Goal: Subscribe to service/newsletter

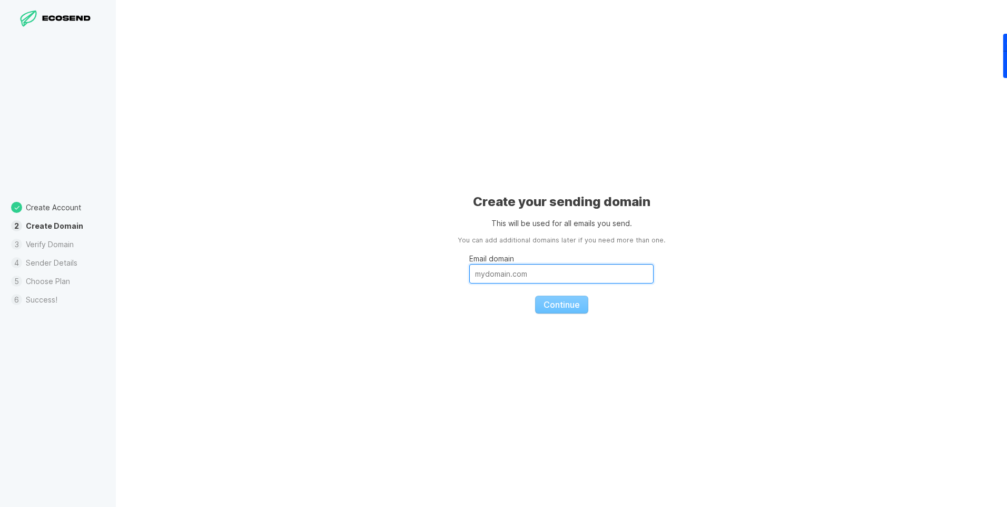
click at [487, 274] on input "Email domain" at bounding box center [561, 273] width 184 height 19
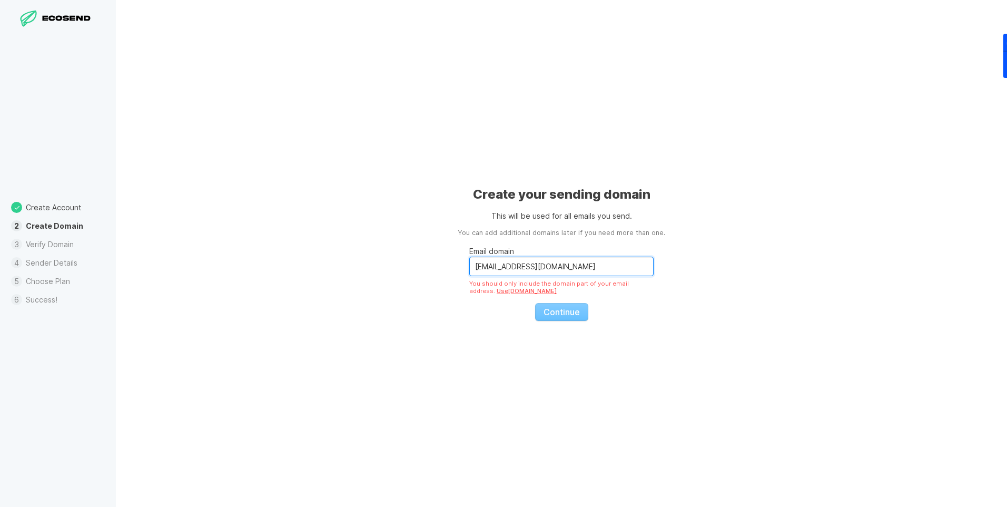
click at [487, 268] on input "[EMAIL_ADDRESS][DOMAIN_NAME]" at bounding box center [561, 266] width 184 height 19
click at [495, 266] on input "[EMAIL_ADDRESS][DOMAIN_NAME]" at bounding box center [561, 266] width 184 height 19
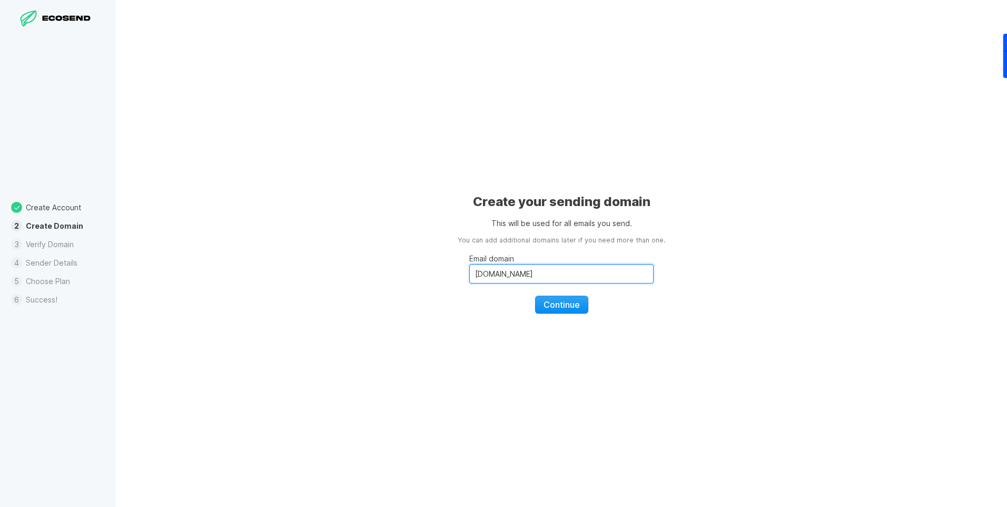
type input "[DOMAIN_NAME]"
click at [553, 300] on span "Continue" at bounding box center [562, 304] width 36 height 11
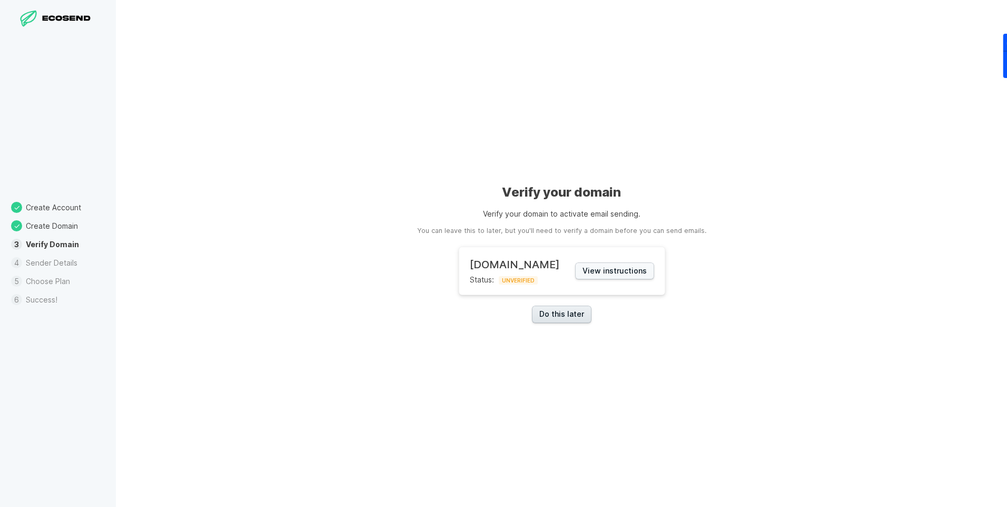
click at [575, 310] on link "Do this later" at bounding box center [562, 314] width 60 height 17
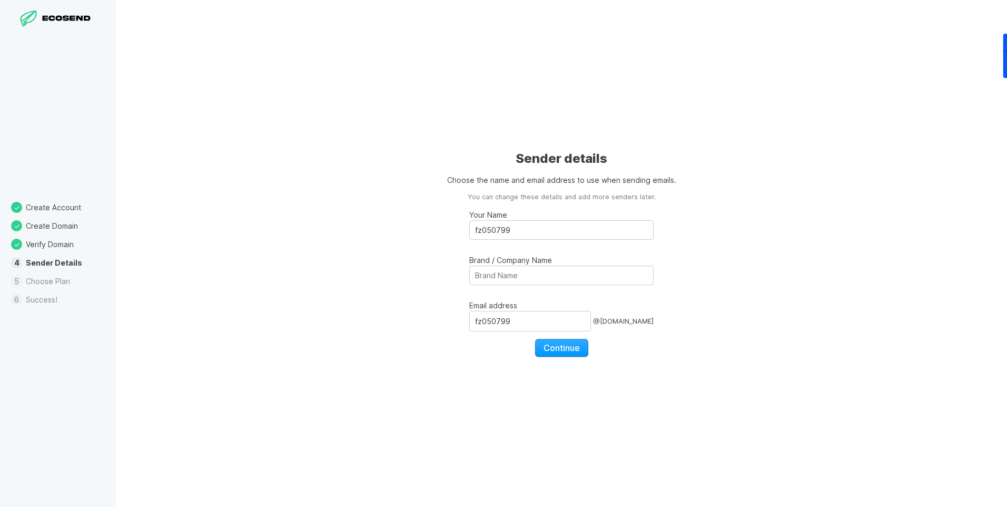
click at [52, 226] on li "Create Domain" at bounding box center [58, 225] width 116 height 18
click at [559, 321] on input "fz050799" at bounding box center [530, 321] width 122 height 20
click at [531, 233] on input "fz050799" at bounding box center [561, 229] width 184 height 19
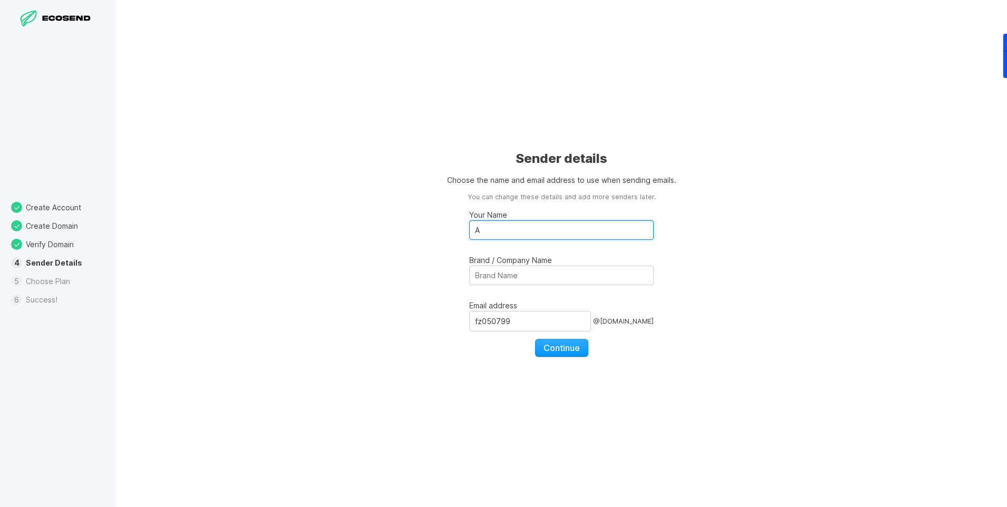
type input "[PERSON_NAME]"
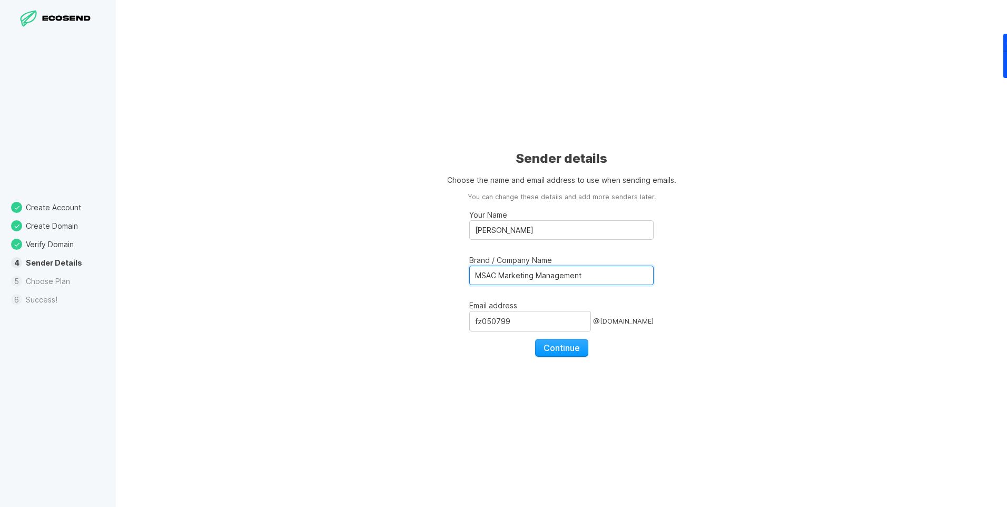
drag, startPoint x: 590, startPoint y: 275, endPoint x: 464, endPoint y: 281, distance: 127.1
click at [464, 281] on div "Sender details Choose the name and email address to use when sending emails. Yo…" at bounding box center [561, 253] width 891 height 507
type input "Codeanew"
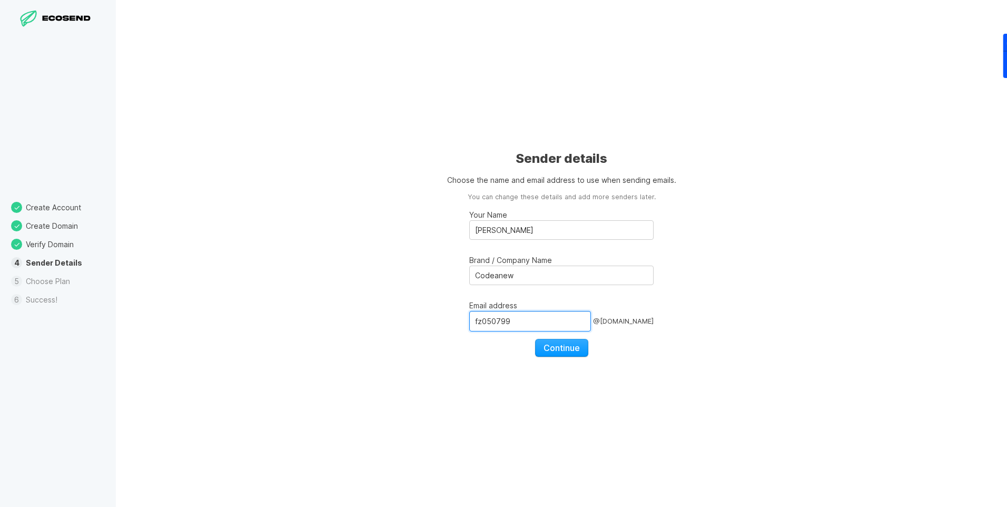
click at [530, 317] on input "fz050799" at bounding box center [530, 321] width 122 height 20
type input "[PERSON_NAME]"
click at [432, 334] on div "Sender details Choose the name and email address to use when sending emails. Yo…" at bounding box center [561, 253] width 891 height 507
click at [567, 349] on span "Continue" at bounding box center [562, 347] width 36 height 11
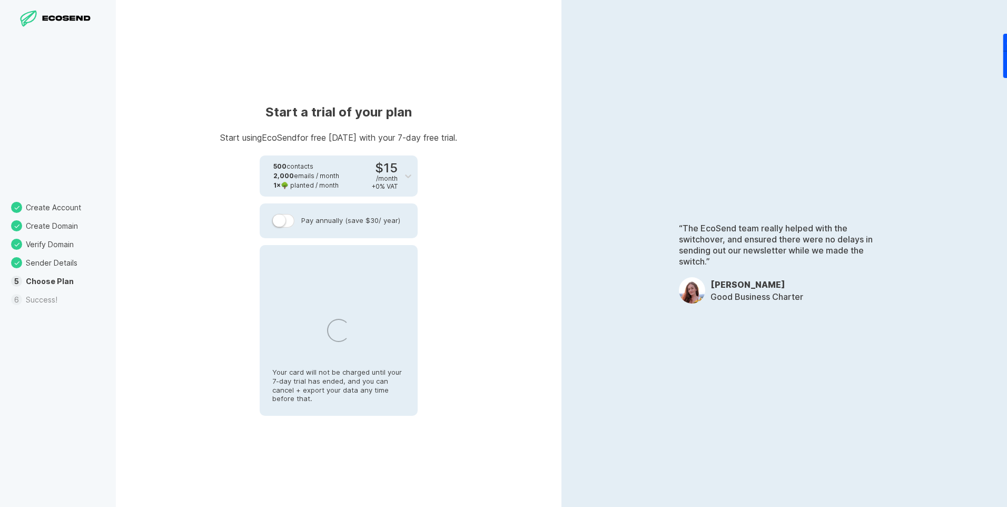
select select "AE"
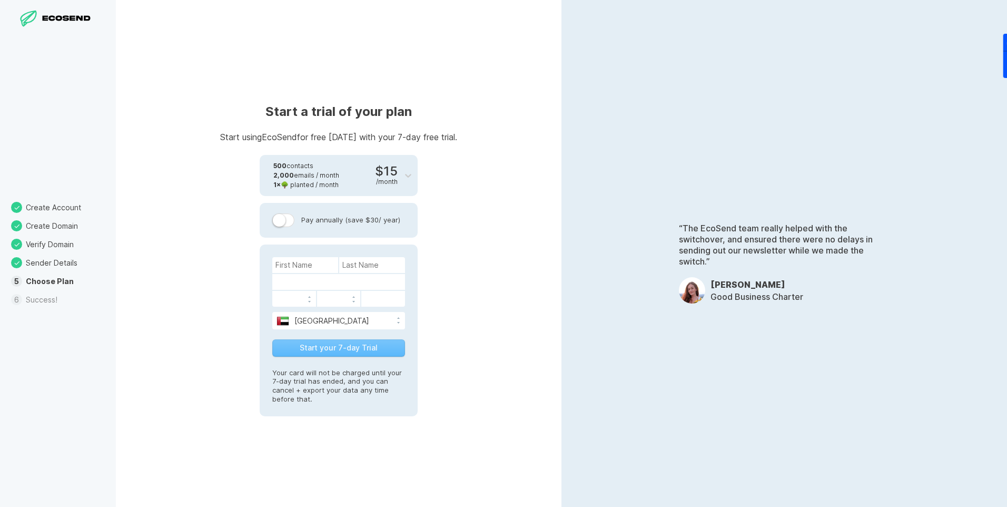
click at [53, 20] on icon at bounding box center [52, 18] width 7 height 6
